Goal: Browse casually: Explore the website without a specific task or goal

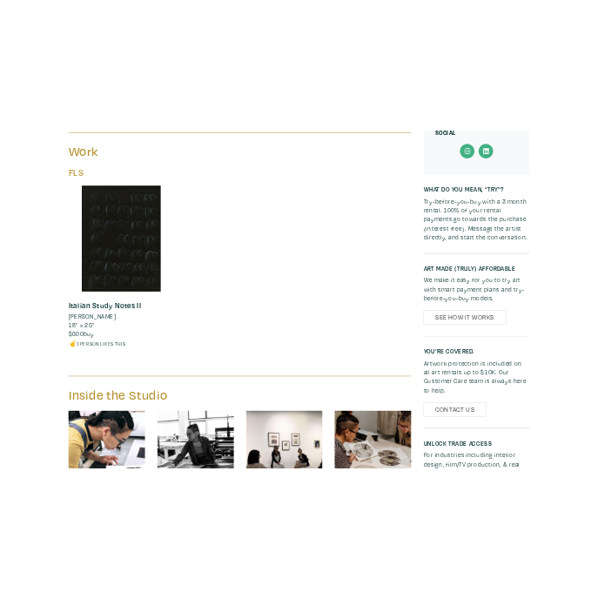
scroll to position [968, 0]
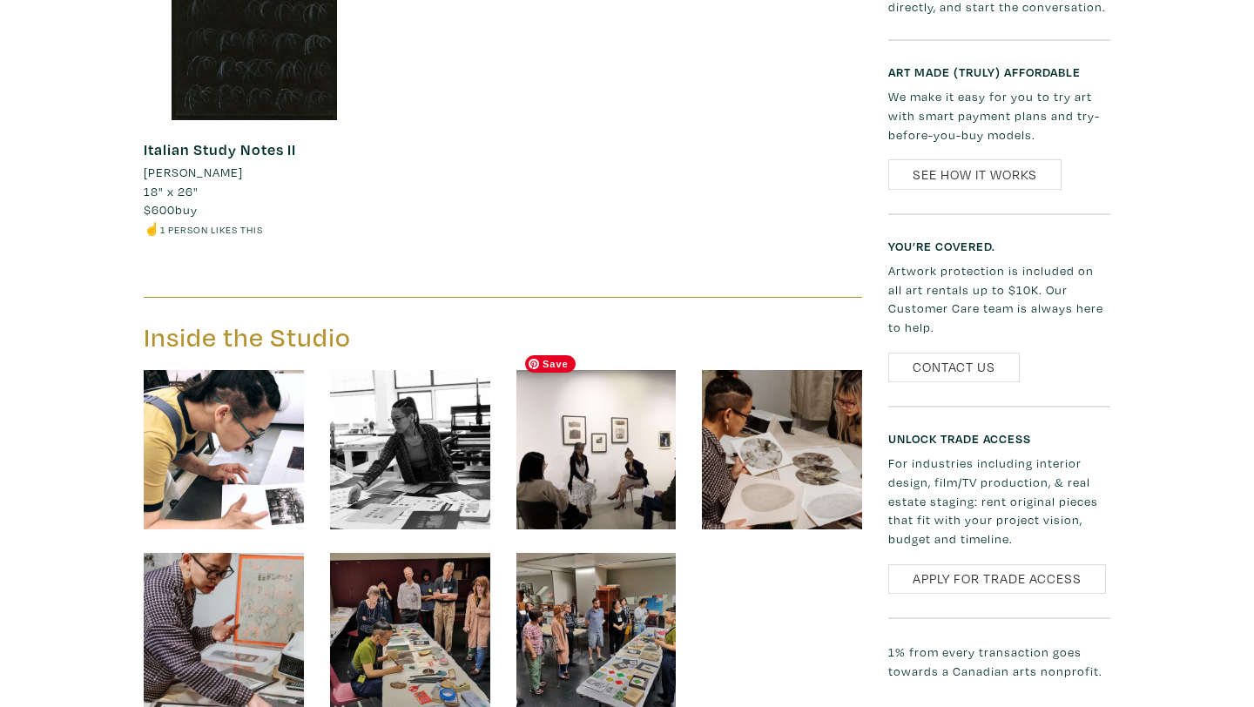
click at [592, 417] on img at bounding box center [596, 450] width 160 height 160
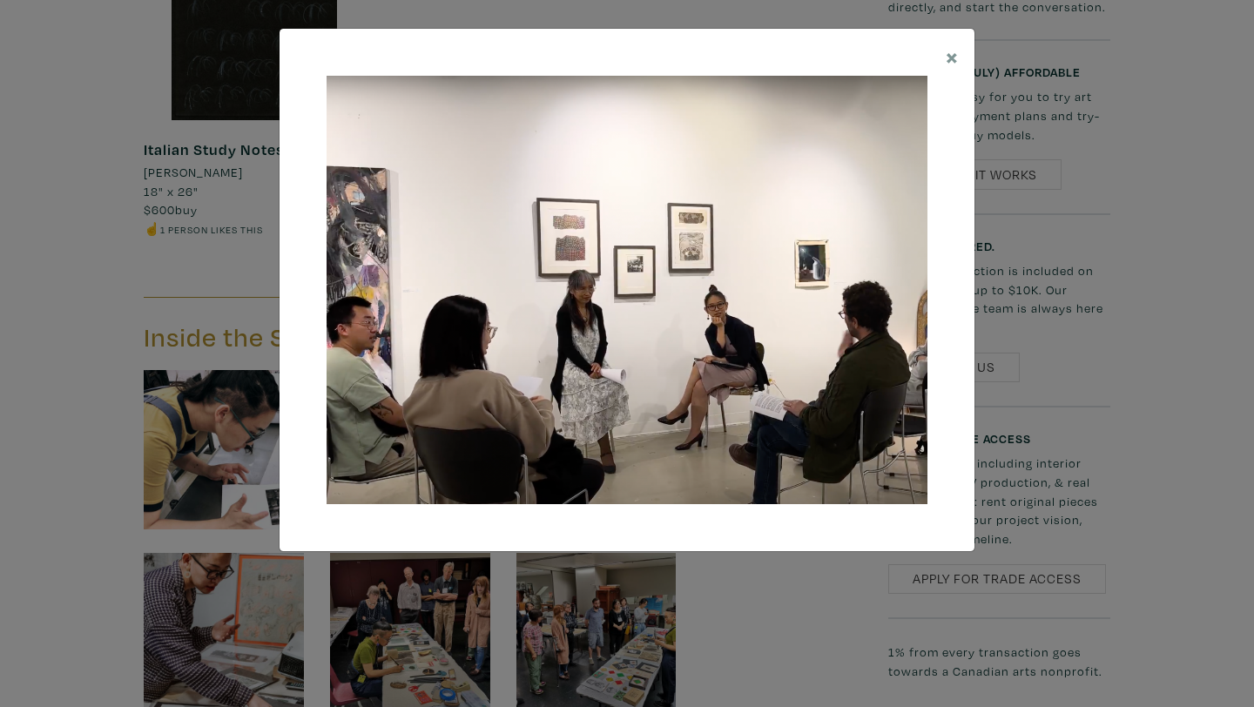
click at [597, 441] on img at bounding box center [627, 290] width 601 height 429
click at [948, 63] on span "×" at bounding box center [952, 56] width 13 height 30
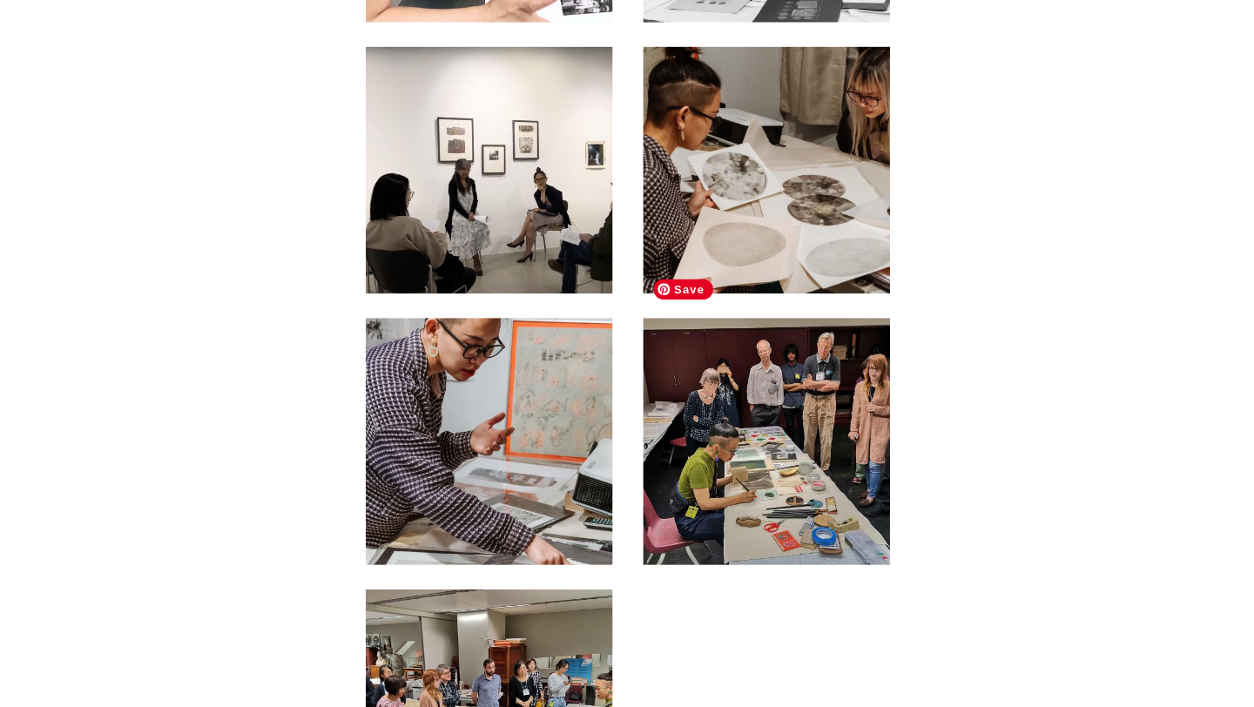
scroll to position [1458, 0]
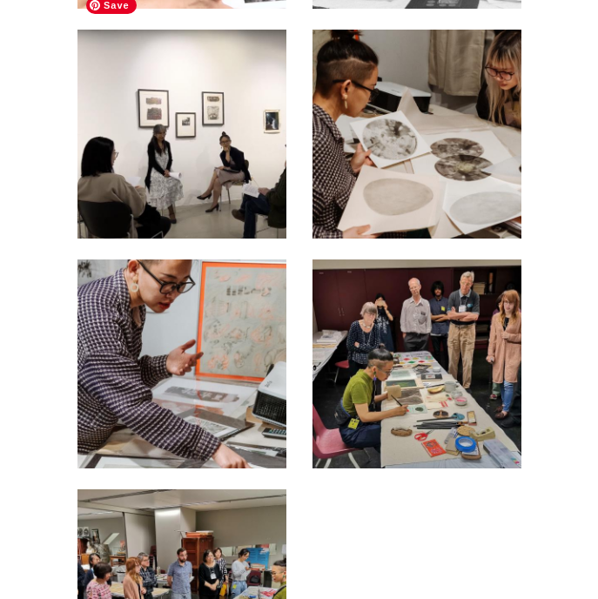
click at [271, 122] on img at bounding box center [182, 134] width 209 height 209
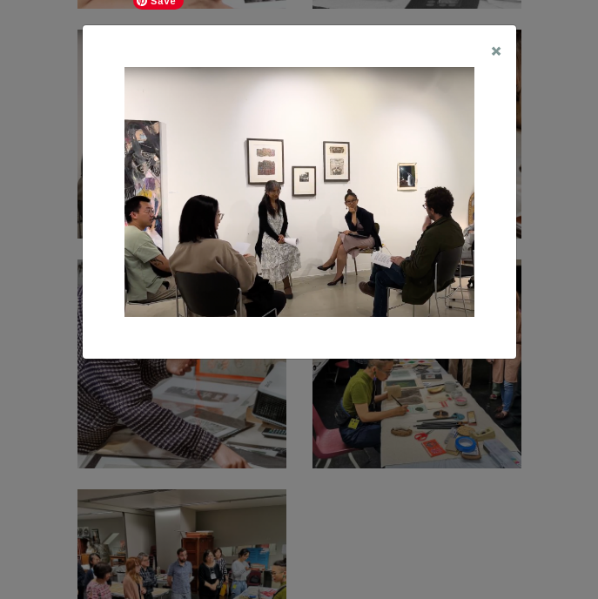
drag, startPoint x: 243, startPoint y: 154, endPoint x: 319, endPoint y: 32, distance: 143.6
click at [501, 51] on span "×" at bounding box center [496, 49] width 11 height 27
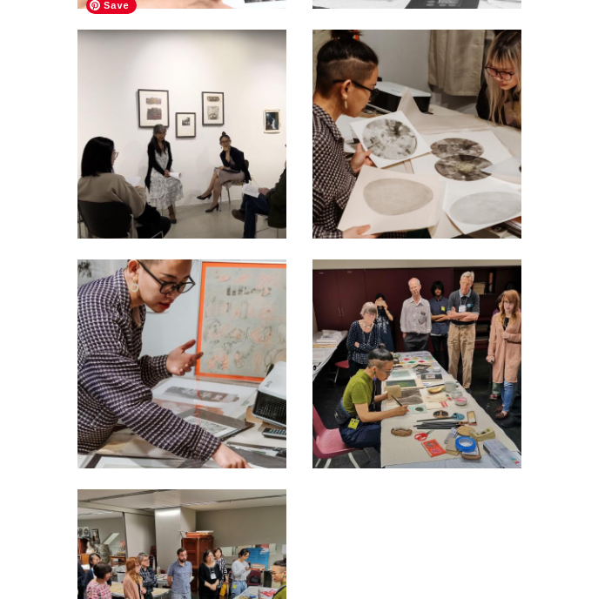
click at [285, 107] on img at bounding box center [182, 134] width 209 height 209
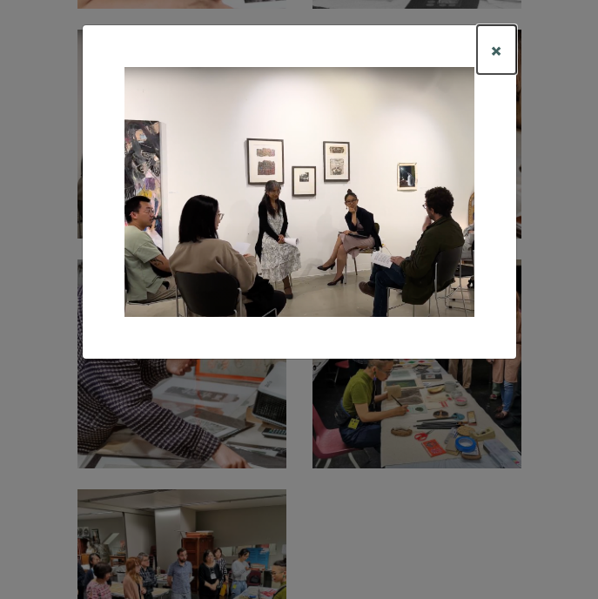
click at [497, 55] on span "×" at bounding box center [496, 49] width 11 height 27
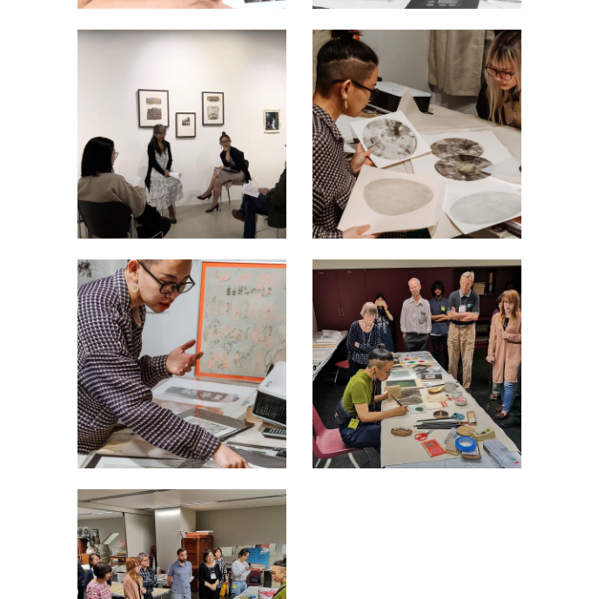
click at [177, 126] on img at bounding box center [182, 134] width 209 height 209
